Goal: Information Seeking & Learning: Learn about a topic

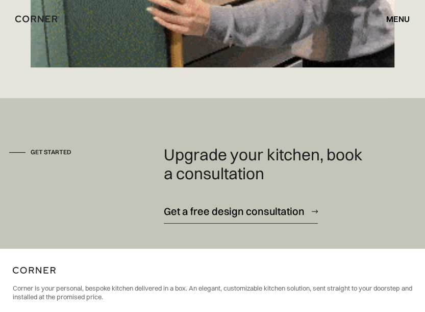
scroll to position [8618, 0]
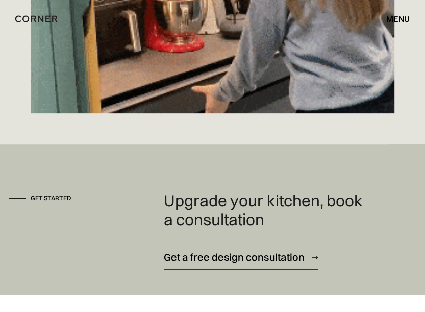
click at [398, 18] on div "menu" at bounding box center [397, 19] width 23 height 8
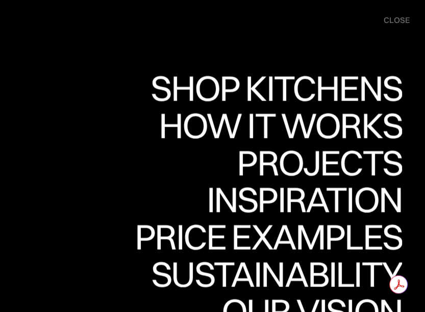
click at [0, 0] on div "Projects" at bounding box center [0, 0] width 0 height 0
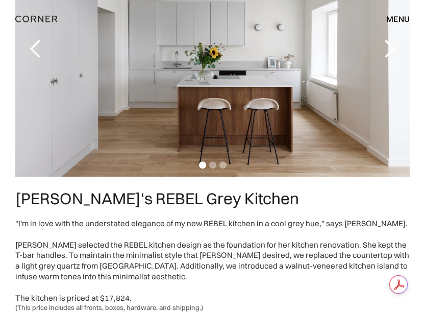
click at [388, 57] on div "next slide" at bounding box center [389, 49] width 20 height 20
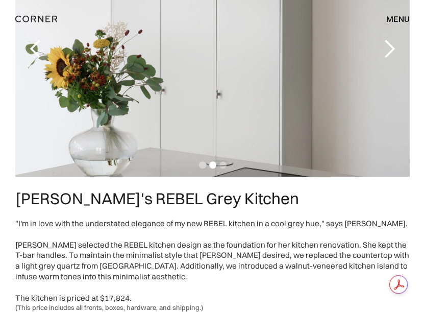
click at [34, 46] on div "previous slide" at bounding box center [35, 49] width 20 height 20
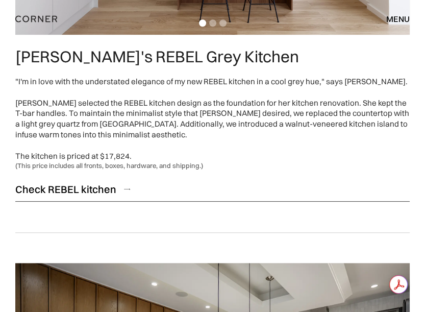
scroll to position [306, 0]
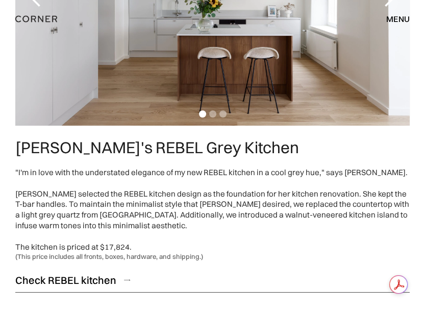
drag, startPoint x: 331, startPoint y: 204, endPoint x: 119, endPoint y: 192, distance: 212.5
click at [322, 203] on div ""I'm in love with the understated elegance of my new REBEL kitchen in a cool gr…" at bounding box center [212, 209] width 394 height 85
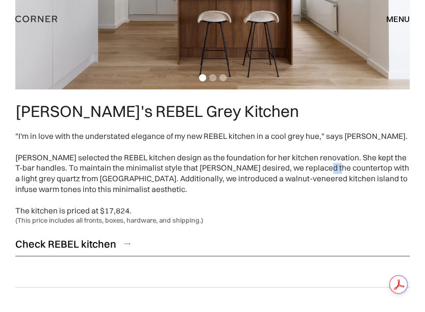
scroll to position [357, 0]
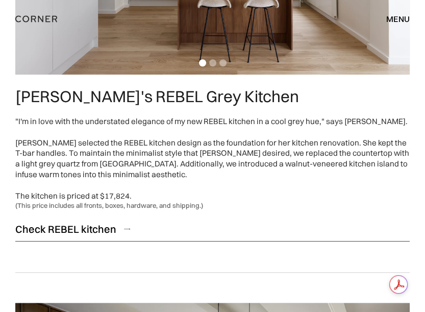
click at [129, 138] on div ""I'm in love with the understated elegance of my new REBEL kitchen in a cool gr…" at bounding box center [212, 158] width 394 height 85
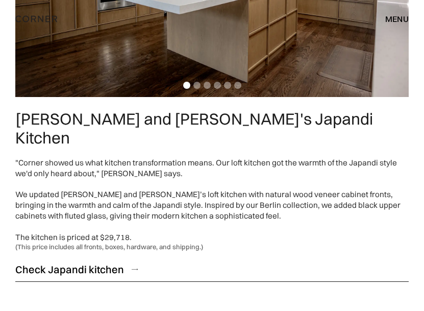
scroll to position [816, 0]
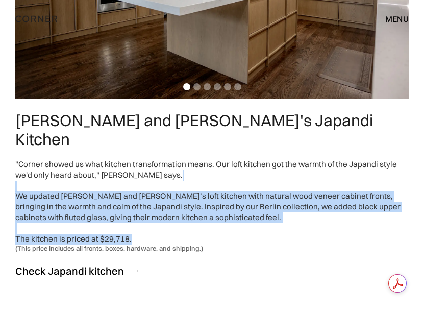
drag, startPoint x: 103, startPoint y: 172, endPoint x: 266, endPoint y: 215, distance: 169.2
click at [266, 215] on div ""Corner showed us what kitchen transformation means. Our loft kitchen got the w…" at bounding box center [211, 201] width 393 height 85
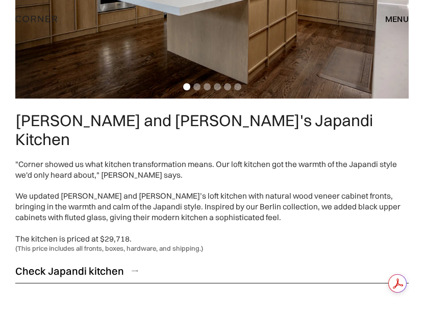
click at [207, 159] on div ""Corner showed us what kitchen transformation means. Our loft kitchen got the w…" at bounding box center [211, 201] width 393 height 85
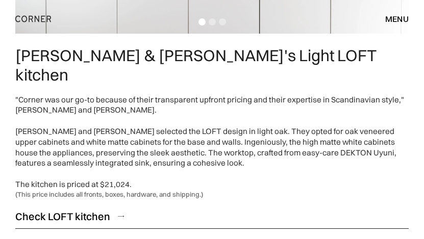
scroll to position [1377, 0]
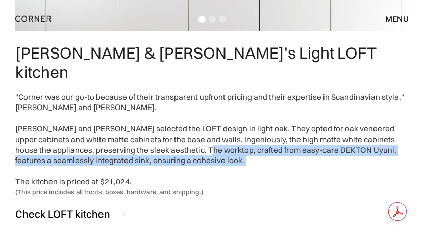
drag, startPoint x: 192, startPoint y: 114, endPoint x: 325, endPoint y: 137, distance: 135.0
click at [325, 137] on div ""Corner was our go-to because of their transparent upfront pricing and their ex…" at bounding box center [211, 139] width 393 height 95
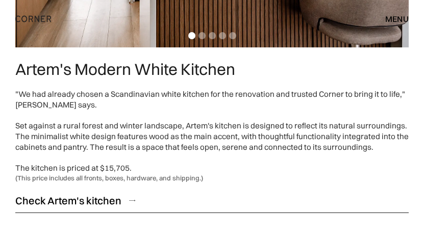
scroll to position [1887, 0]
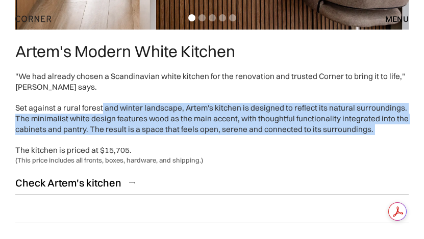
drag, startPoint x: 399, startPoint y: 103, endPoint x: 100, endPoint y: 67, distance: 301.0
click at [100, 71] on div ""We had already chosen a Scandinavian white kitchen for the renovation and trus…" at bounding box center [211, 113] width 393 height 85
click at [260, 87] on div ""We had already chosen a Scandinavian white kitchen for the renovation and trus…" at bounding box center [211, 113] width 393 height 85
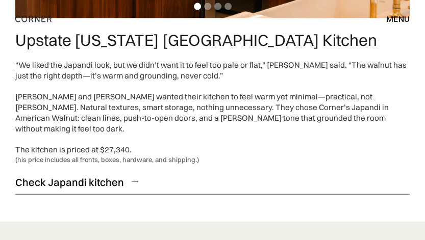
scroll to position [3331, 0]
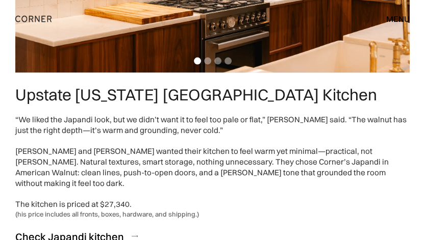
click at [394, 25] on div "menu close" at bounding box center [393, 18] width 34 height 17
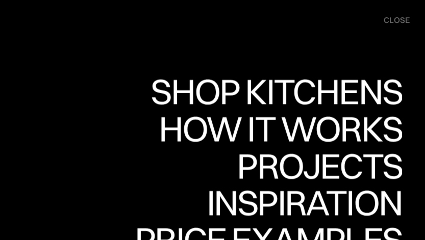
click at [337, 120] on div "How it works" at bounding box center [280, 129] width 243 height 36
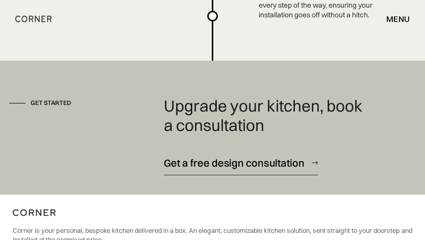
scroll to position [2517, 0]
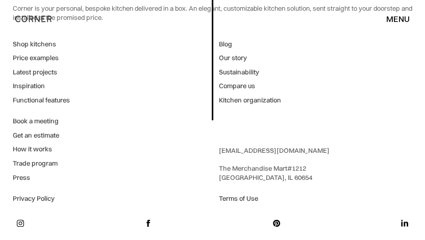
click at [396, 17] on div "menu" at bounding box center [397, 19] width 23 height 8
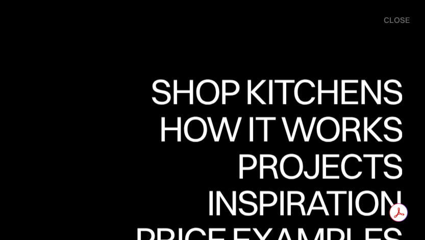
click at [265, 207] on div "Inspiration" at bounding box center [304, 203] width 195 height 36
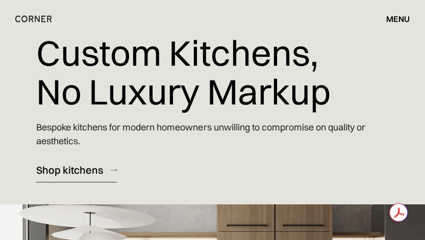
click at [393, 19] on div "menu" at bounding box center [397, 19] width 23 height 8
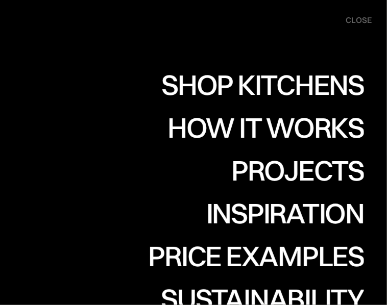
scroll to position [4186, 0]
click at [0, 0] on div "Shop Kitchens" at bounding box center [0, 0] width 0 height 0
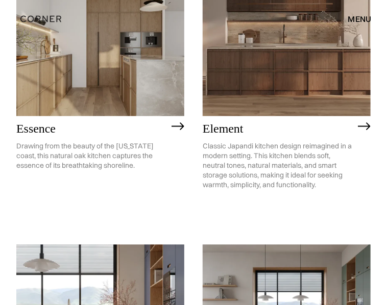
scroll to position [663, 0]
